Goal: Find specific page/section: Find specific page/section

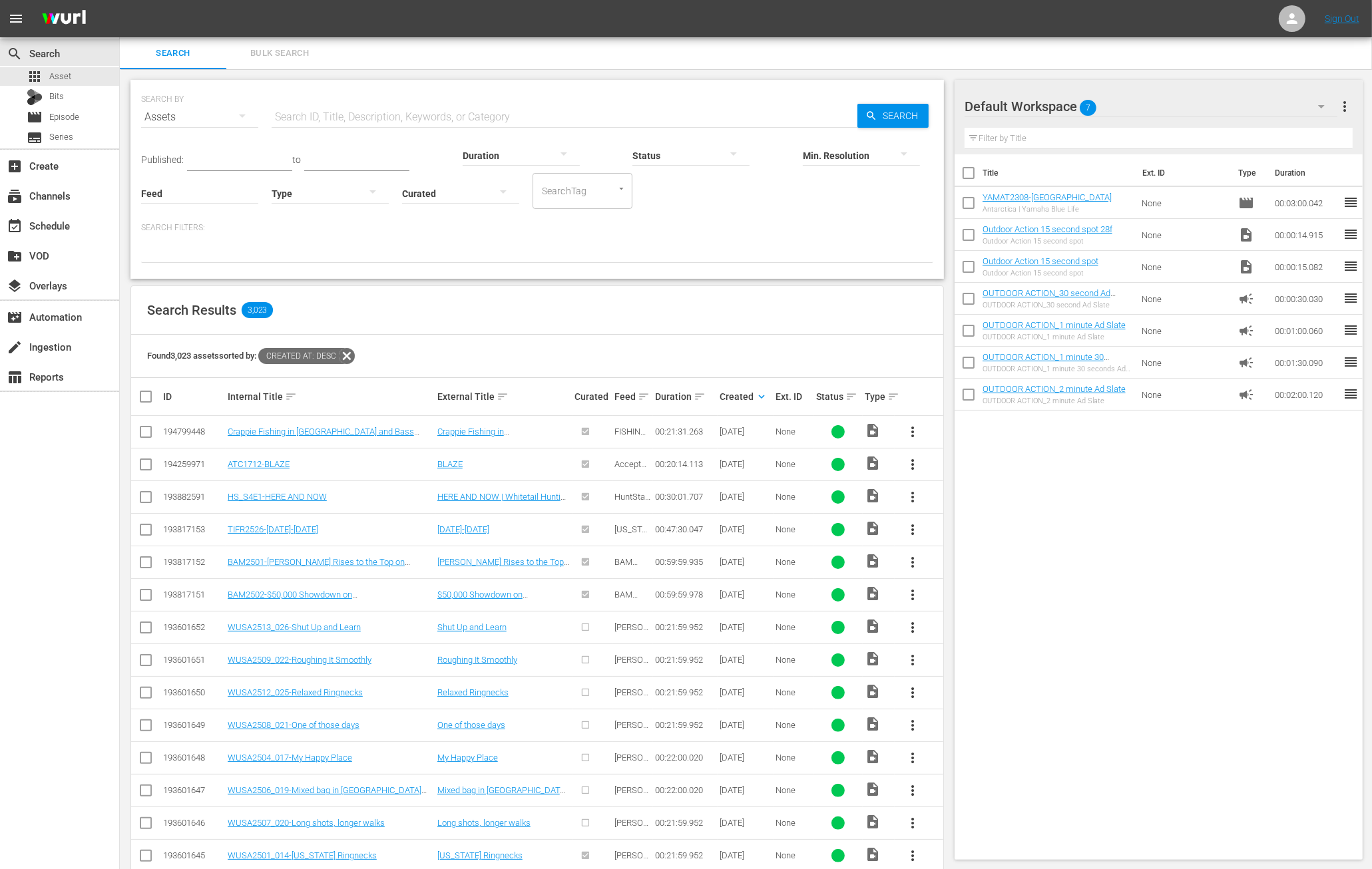
click at [355, 357] on icon at bounding box center [346, 355] width 17 height 17
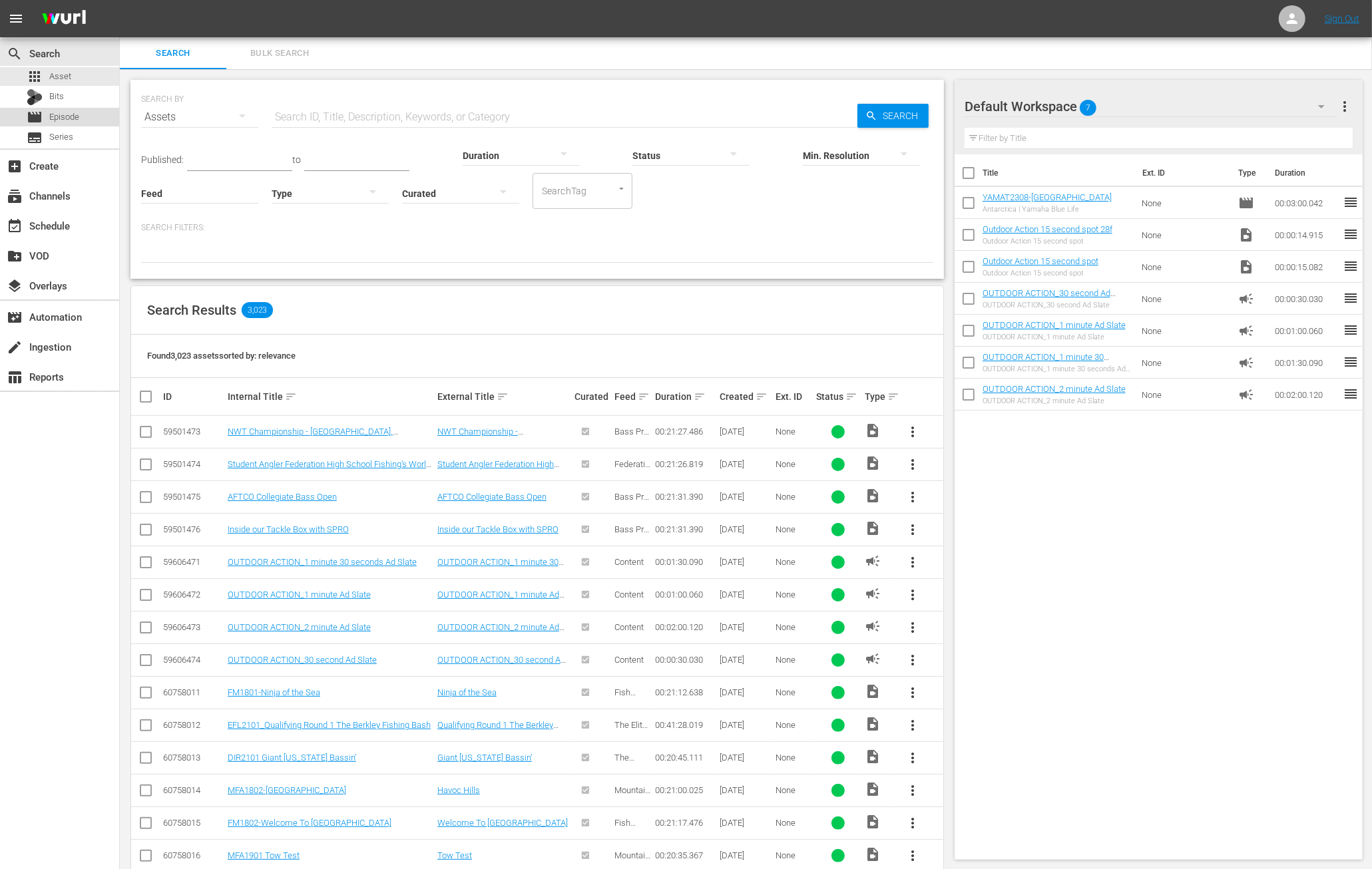
click at [82, 117] on div "movie Episode" at bounding box center [60, 117] width 119 height 19
